Goal: Complete application form

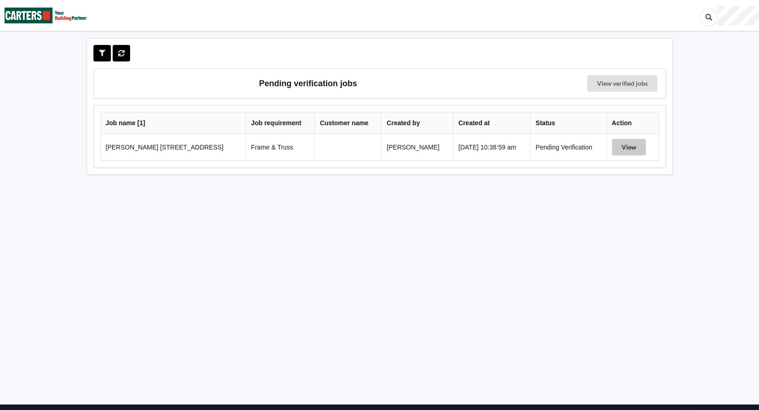
click at [621, 148] on button "View" at bounding box center [629, 147] width 34 height 16
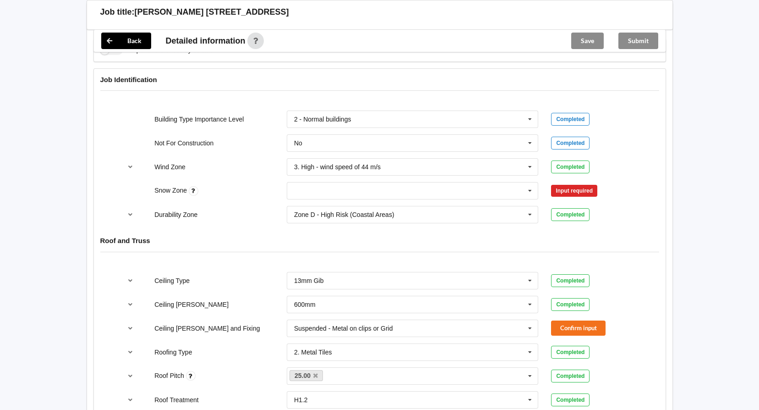
scroll to position [412, 0]
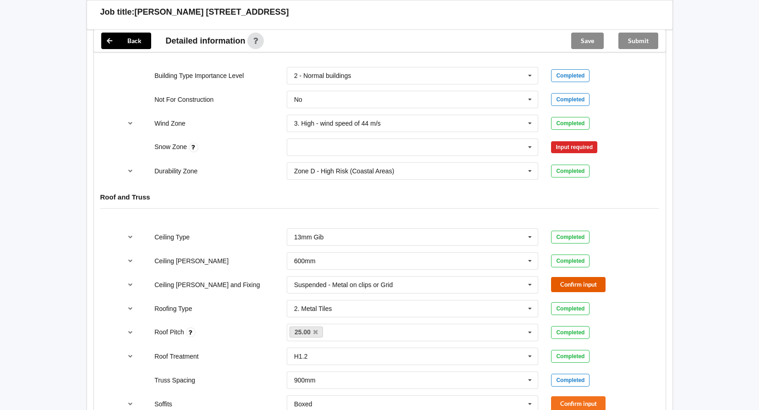
click at [581, 286] on button "Confirm input" at bounding box center [578, 284] width 55 height 15
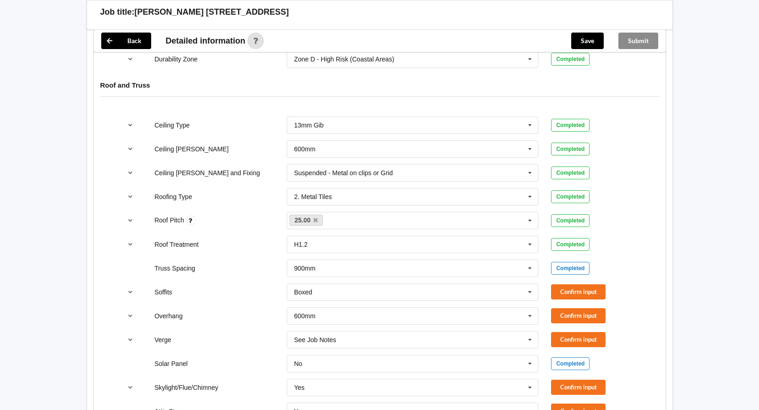
scroll to position [550, 0]
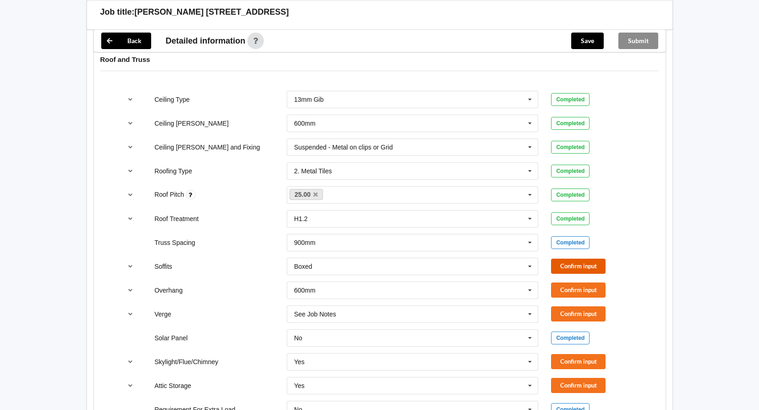
click at [582, 264] on button "Confirm input" at bounding box center [578, 265] width 55 height 15
click at [583, 292] on button "Confirm input" at bounding box center [578, 289] width 55 height 15
click at [576, 313] on button "Confirm input" at bounding box center [578, 313] width 55 height 15
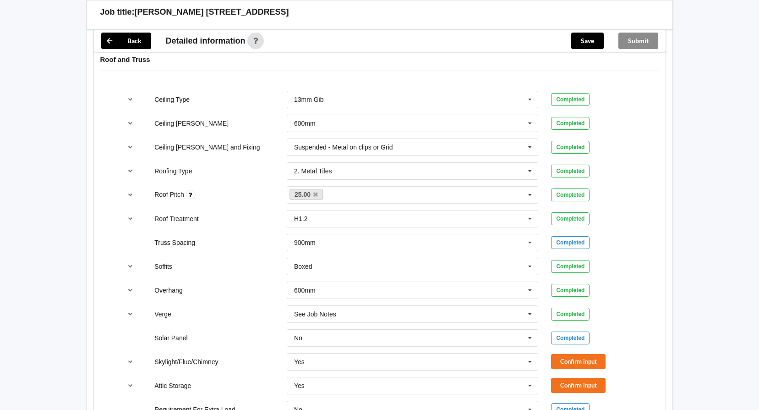
scroll to position [596, 0]
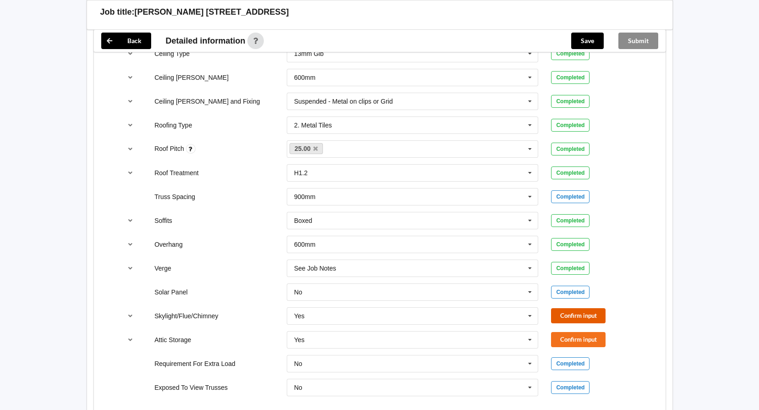
click at [572, 316] on button "Confirm input" at bounding box center [578, 315] width 55 height 15
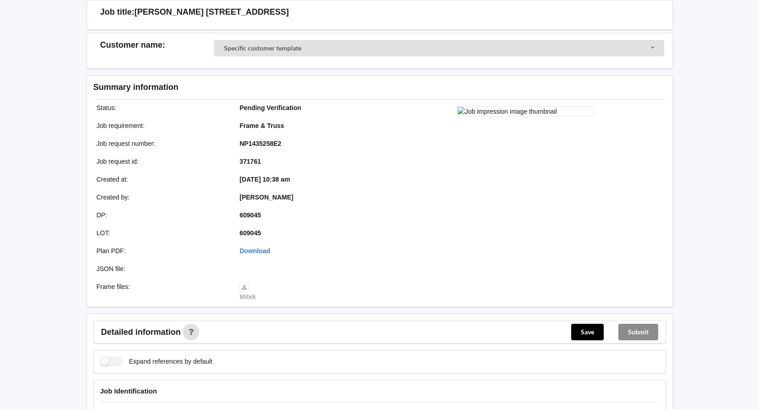
scroll to position [46, 0]
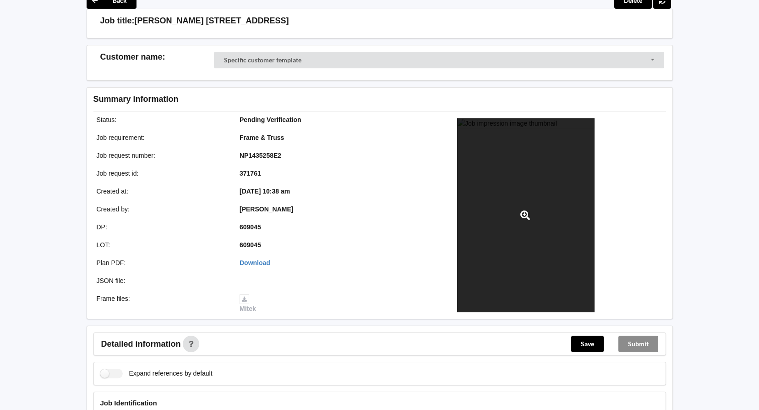
click at [524, 180] on div at bounding box center [525, 215] width 137 height 194
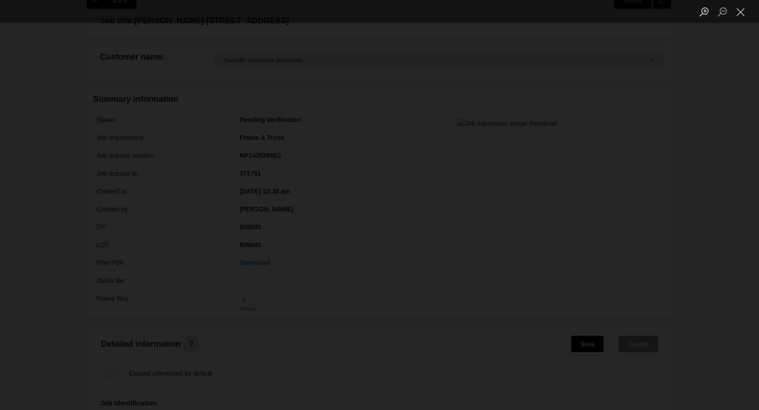
click at [147, 182] on img "Lightbox" at bounding box center [5, 204] width 284 height 153
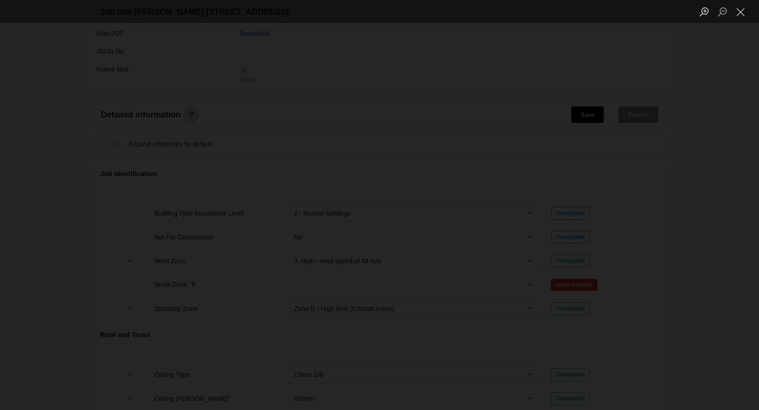
scroll to position [550, 0]
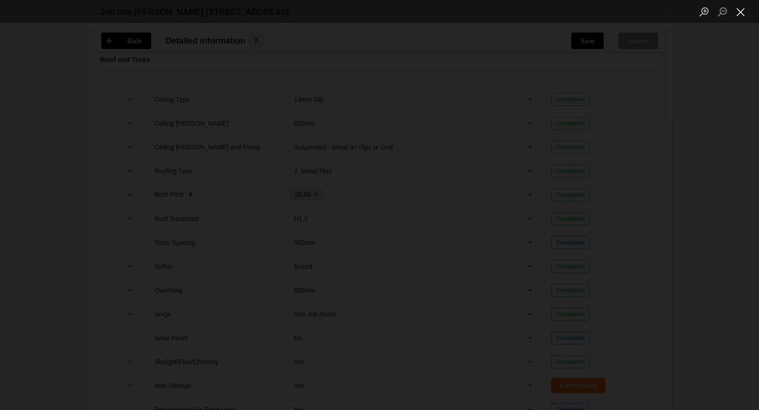
click at [746, 8] on button "Close lightbox" at bounding box center [741, 12] width 18 height 16
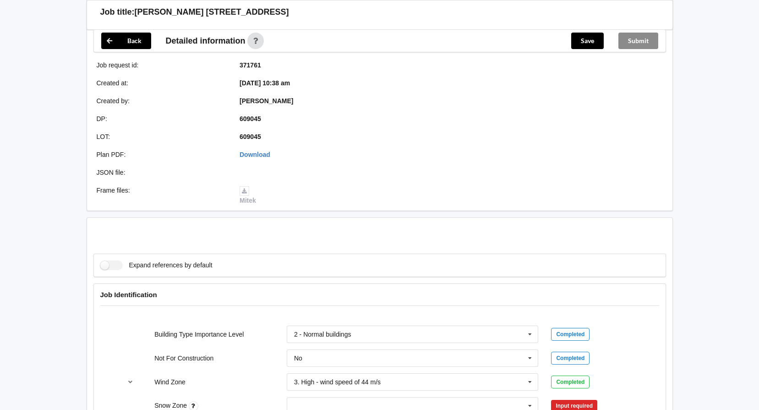
scroll to position [137, 0]
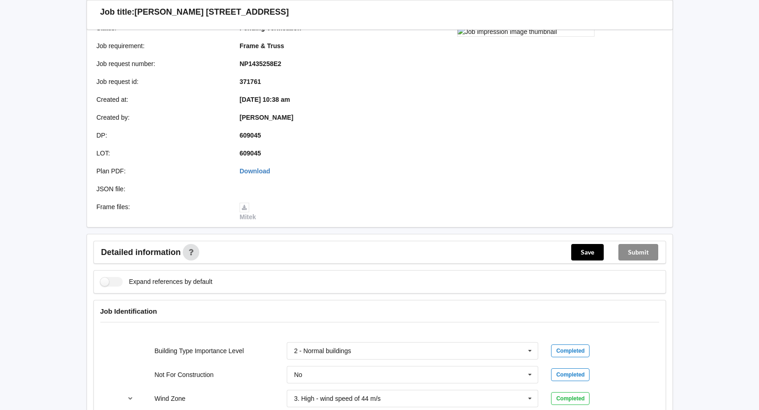
click at [244, 207] on icon at bounding box center [245, 208] width 10 height 10
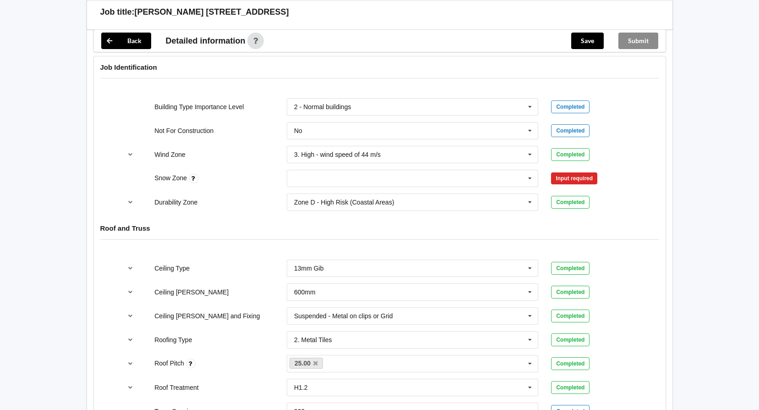
scroll to position [367, 0]
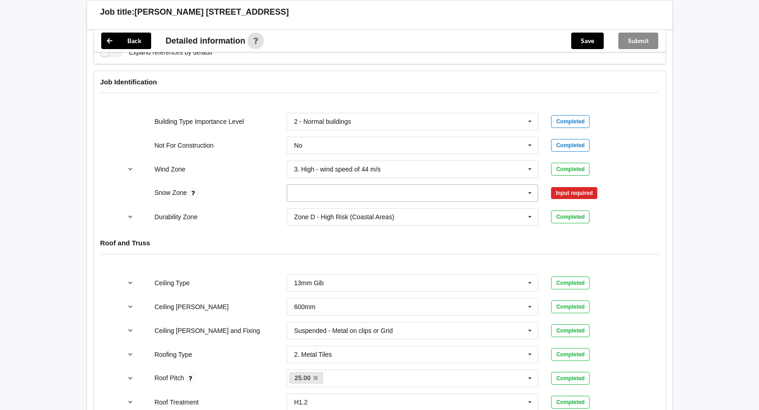
click at [530, 196] on icon at bounding box center [530, 193] width 14 height 17
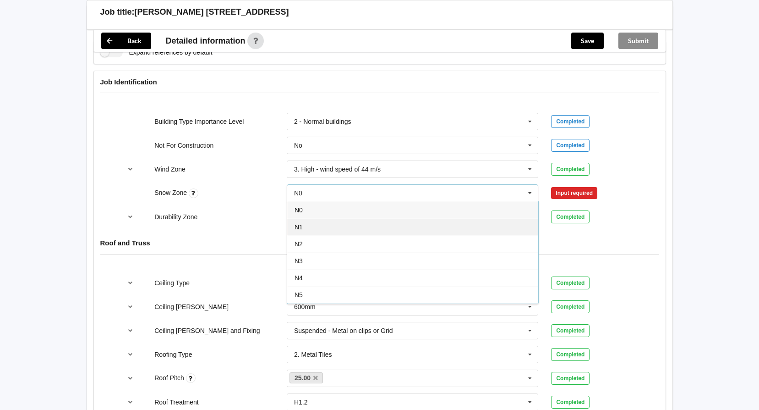
click at [309, 226] on div "N1" at bounding box center [412, 226] width 251 height 17
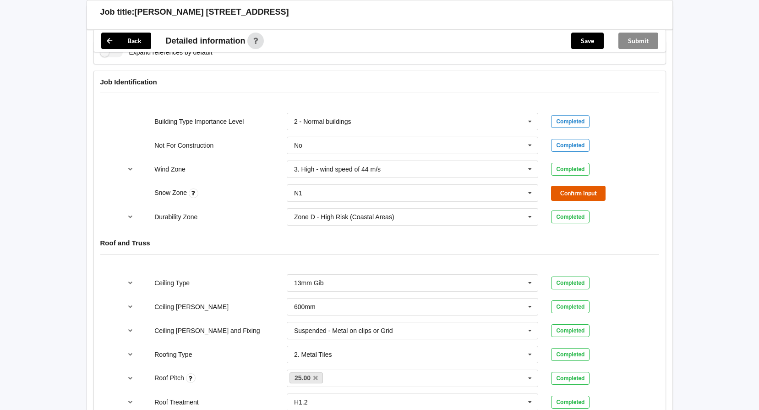
click at [566, 195] on button "Confirm input" at bounding box center [578, 193] width 55 height 15
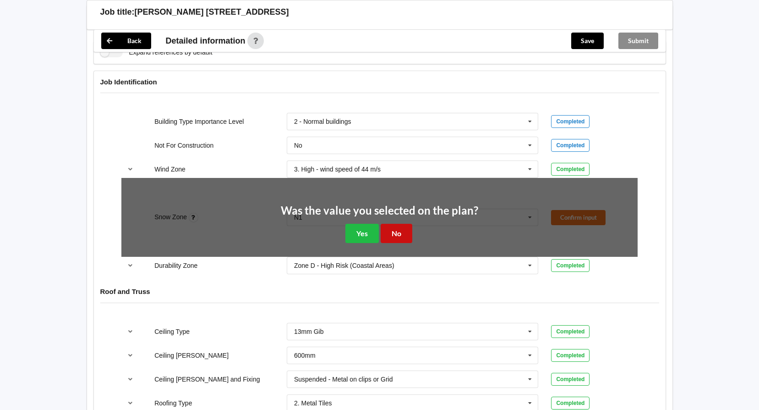
click at [405, 232] on button "No" at bounding box center [397, 233] width 32 height 19
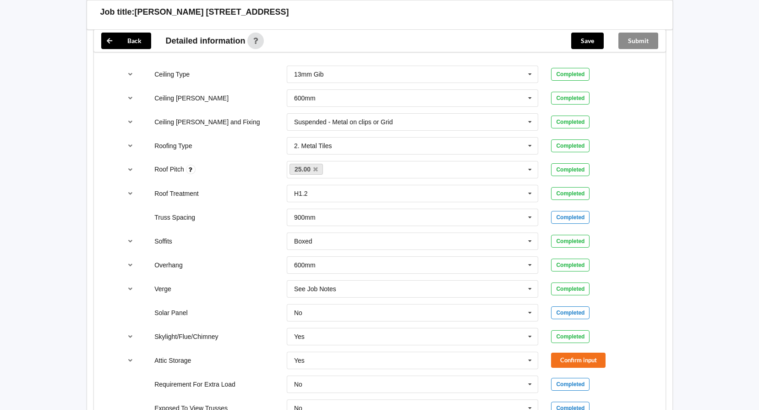
scroll to position [596, 0]
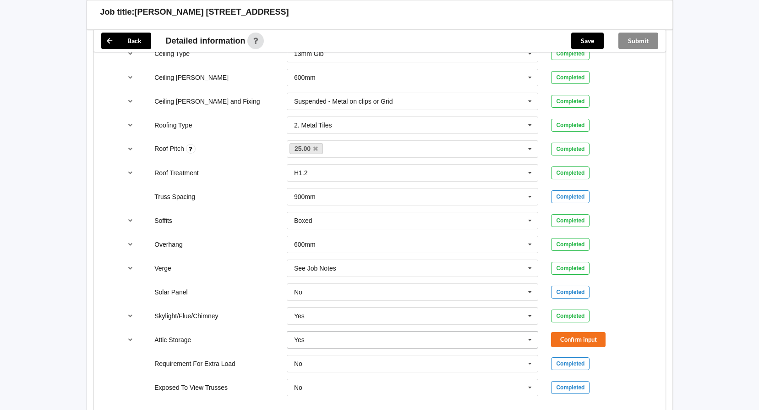
click at [531, 340] on icon at bounding box center [530, 339] width 14 height 17
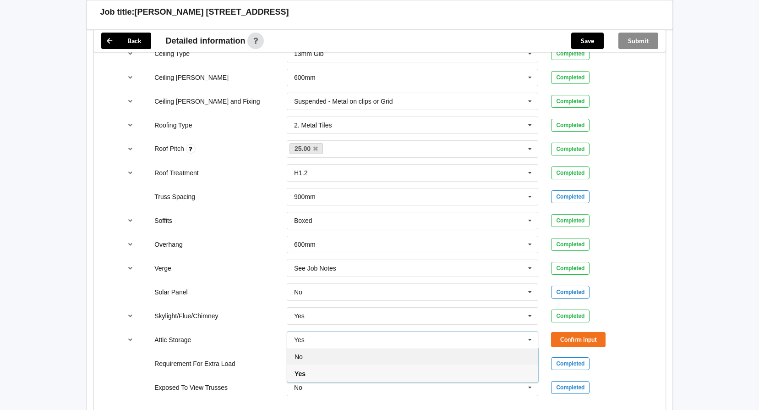
click at [314, 356] on div "No" at bounding box center [412, 356] width 251 height 17
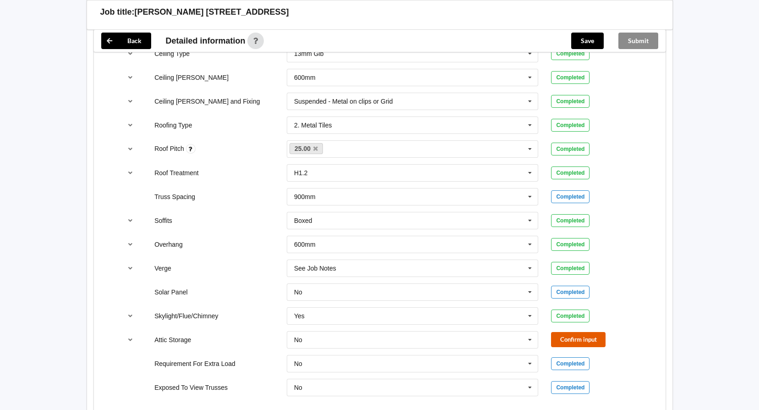
click at [589, 339] on button "Confirm input" at bounding box center [578, 339] width 55 height 15
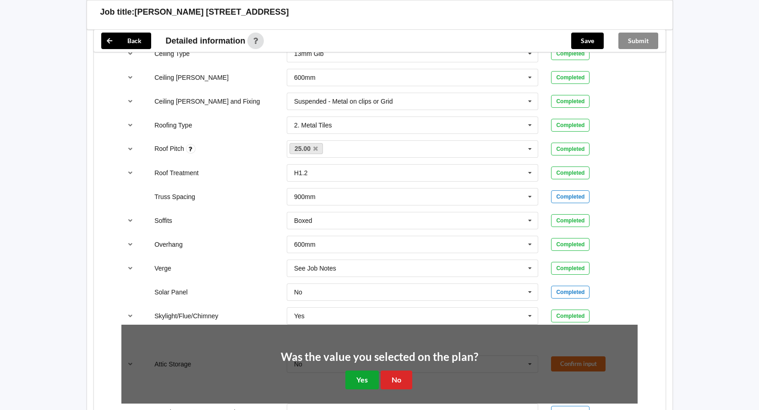
click at [369, 380] on button "Yes" at bounding box center [362, 379] width 33 height 19
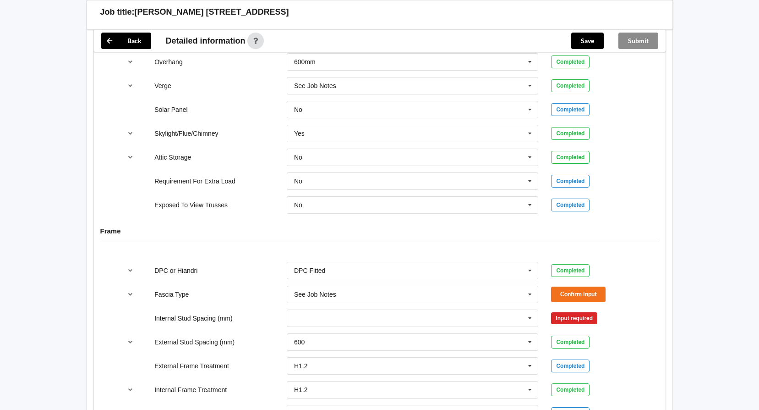
scroll to position [779, 0]
click at [533, 294] on icon at bounding box center [530, 293] width 14 height 17
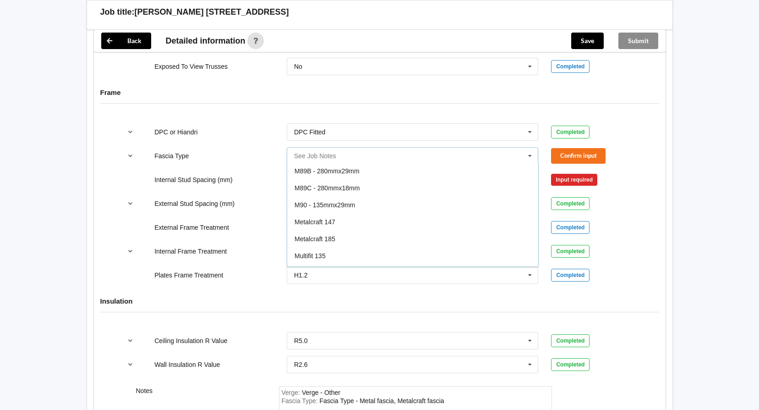
scroll to position [183, 0]
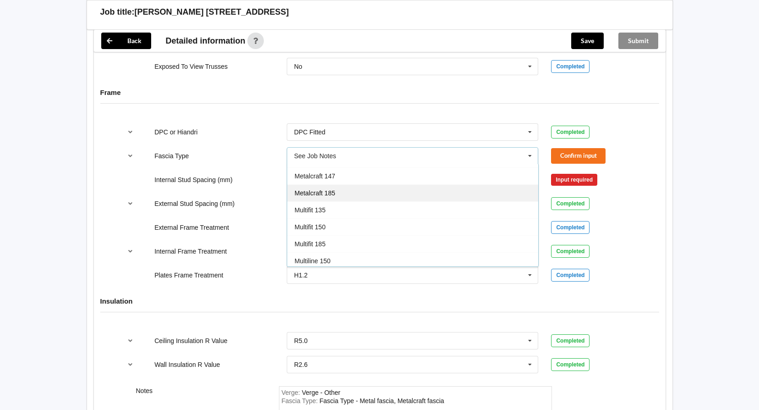
click at [327, 195] on span "Metalcraft 185" at bounding box center [315, 192] width 41 height 7
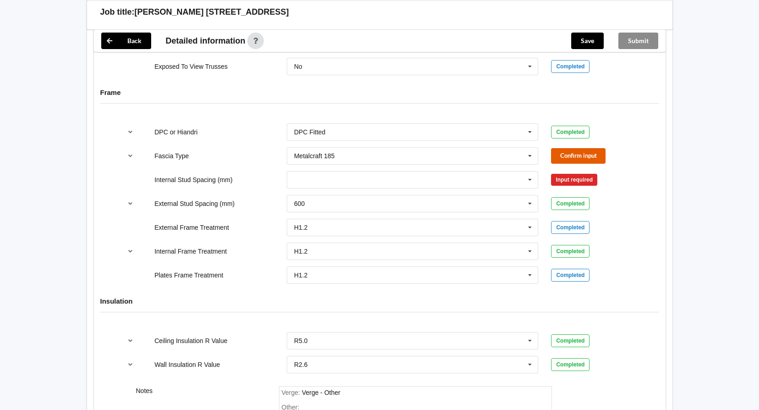
click at [586, 156] on button "Confirm input" at bounding box center [578, 155] width 55 height 15
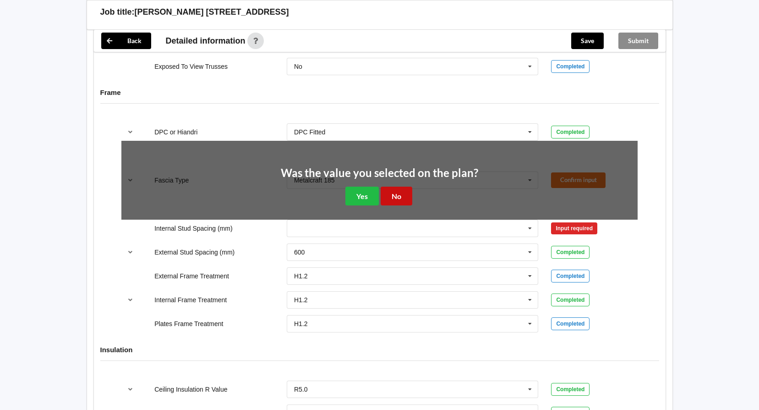
click at [396, 194] on button "No" at bounding box center [397, 196] width 32 height 19
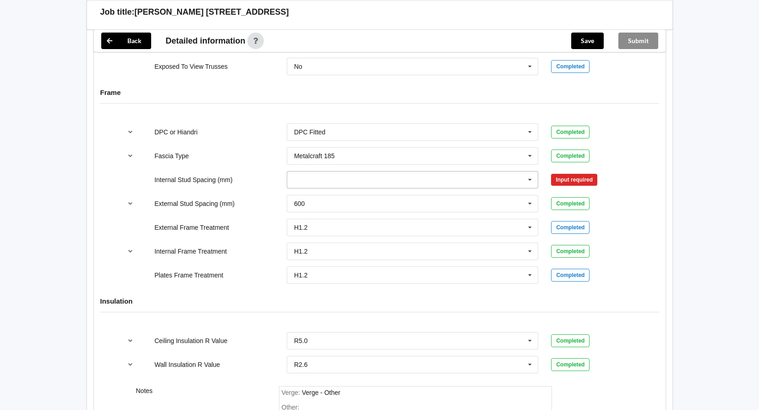
click at [528, 180] on icon at bounding box center [530, 179] width 14 height 17
click at [306, 266] on div "600" at bounding box center [412, 264] width 251 height 17
click at [579, 181] on button "Confirm input" at bounding box center [578, 179] width 55 height 15
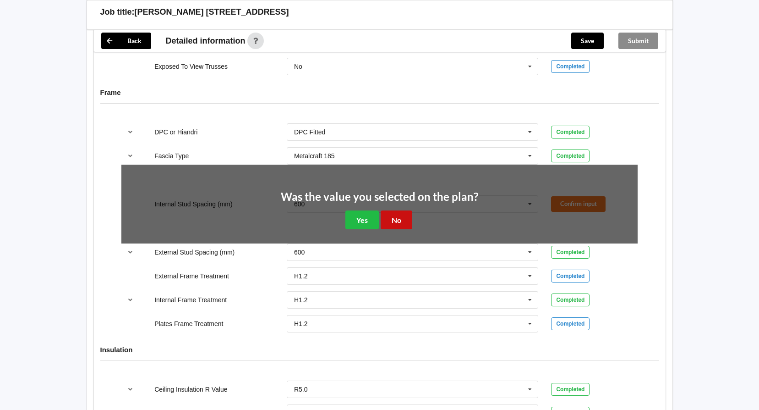
click at [401, 219] on button "No" at bounding box center [397, 219] width 32 height 19
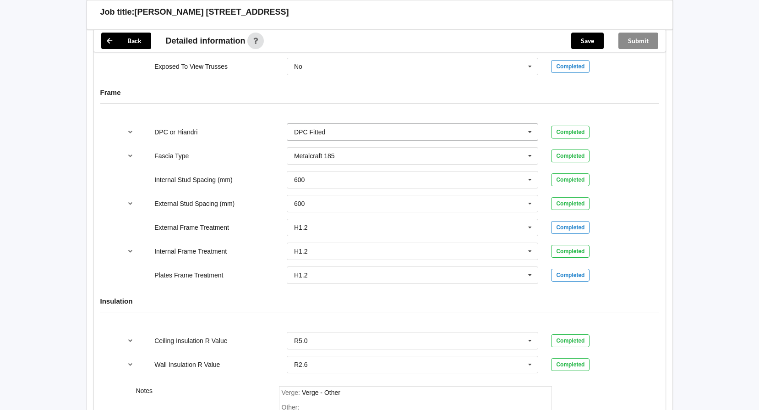
click at [528, 129] on icon at bounding box center [530, 132] width 14 height 17
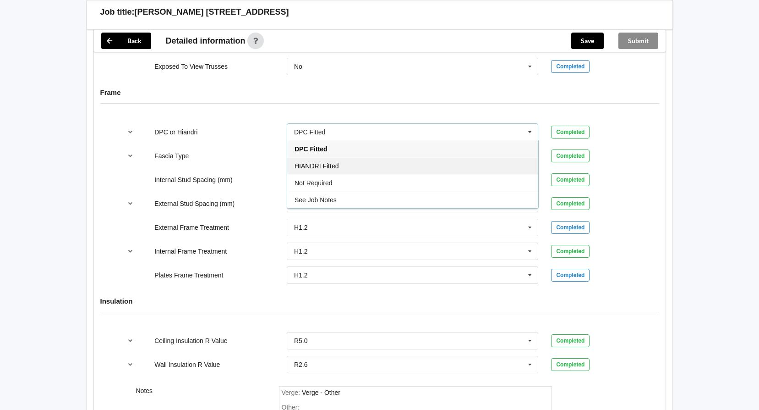
click at [327, 161] on div "HIANDRI Fitted" at bounding box center [412, 165] width 251 height 17
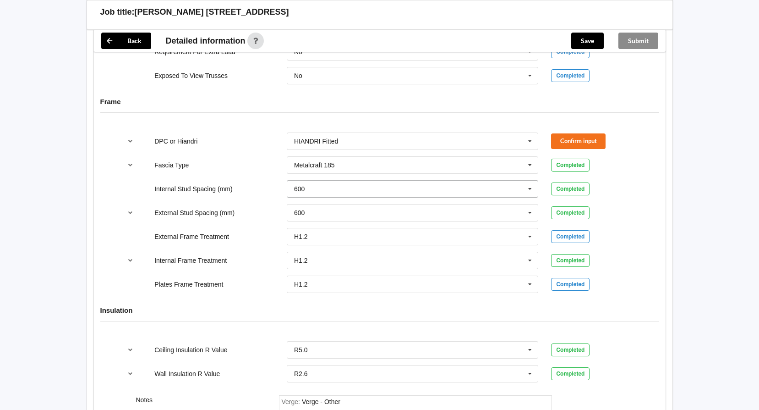
scroll to position [962, 0]
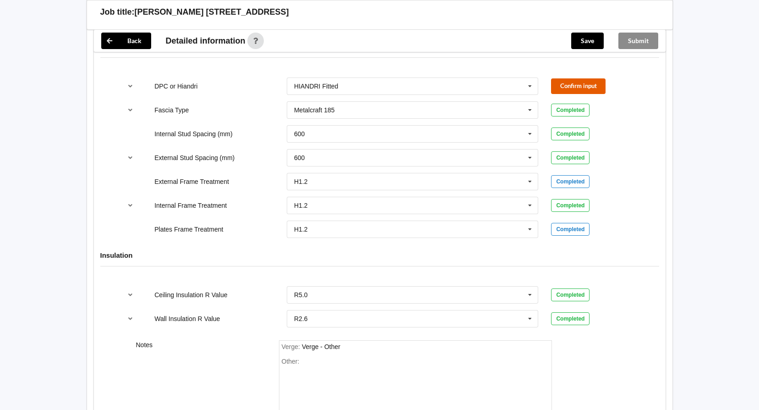
click at [587, 85] on button "Confirm input" at bounding box center [578, 85] width 55 height 15
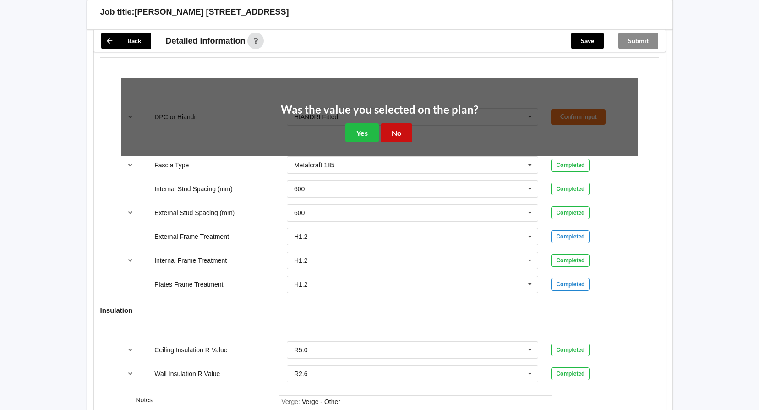
click at [390, 133] on button "No" at bounding box center [397, 132] width 32 height 19
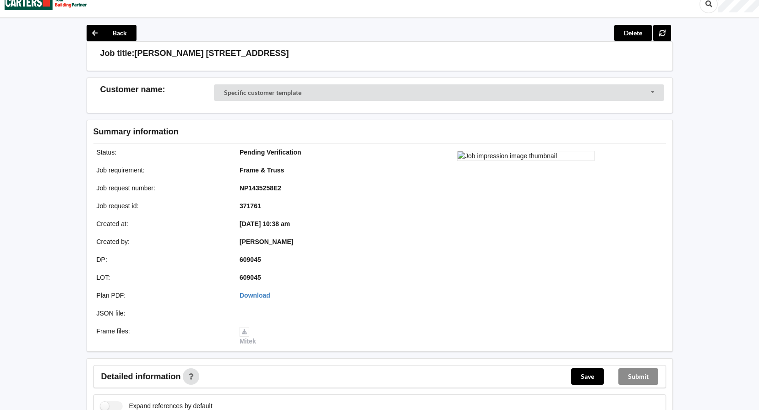
scroll to position [0, 0]
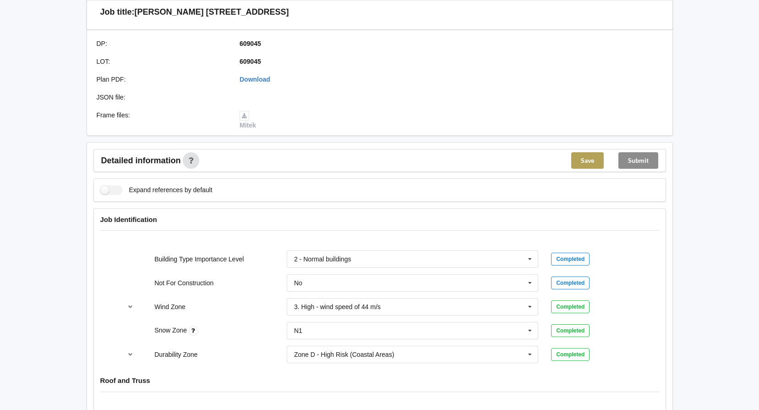
click at [590, 159] on button "Save" at bounding box center [587, 160] width 33 height 16
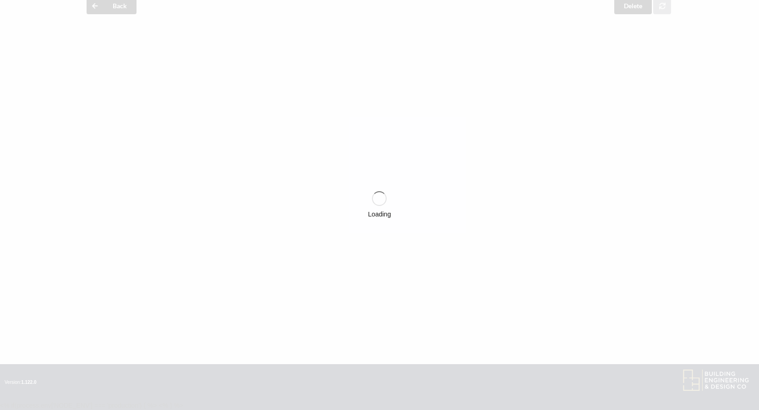
scroll to position [229, 0]
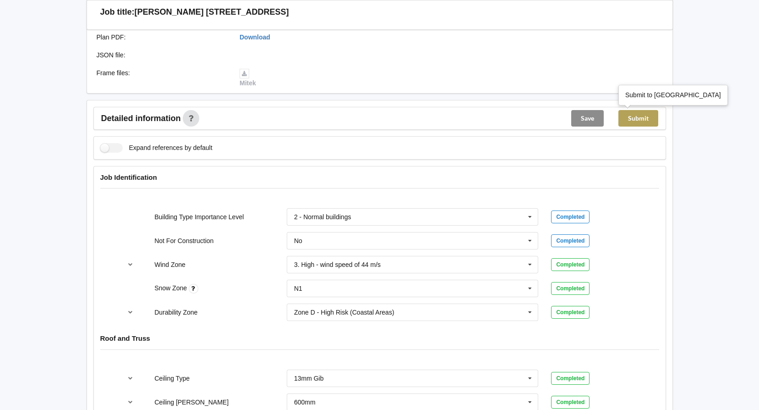
click at [642, 115] on button "Submit" at bounding box center [639, 118] width 40 height 16
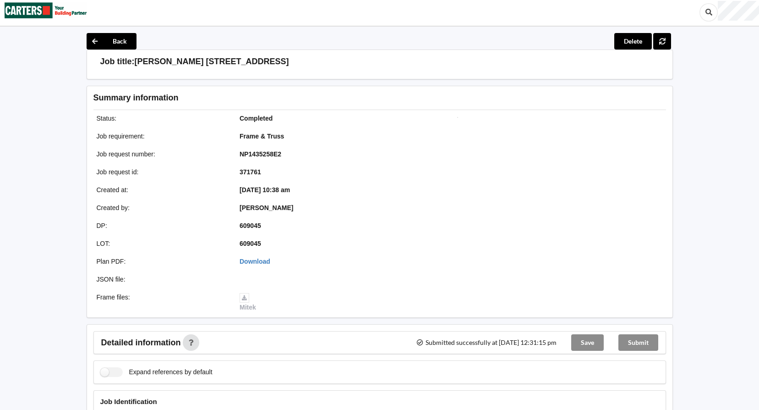
scroll to position [0, 0]
